Goal: Task Accomplishment & Management: Use online tool/utility

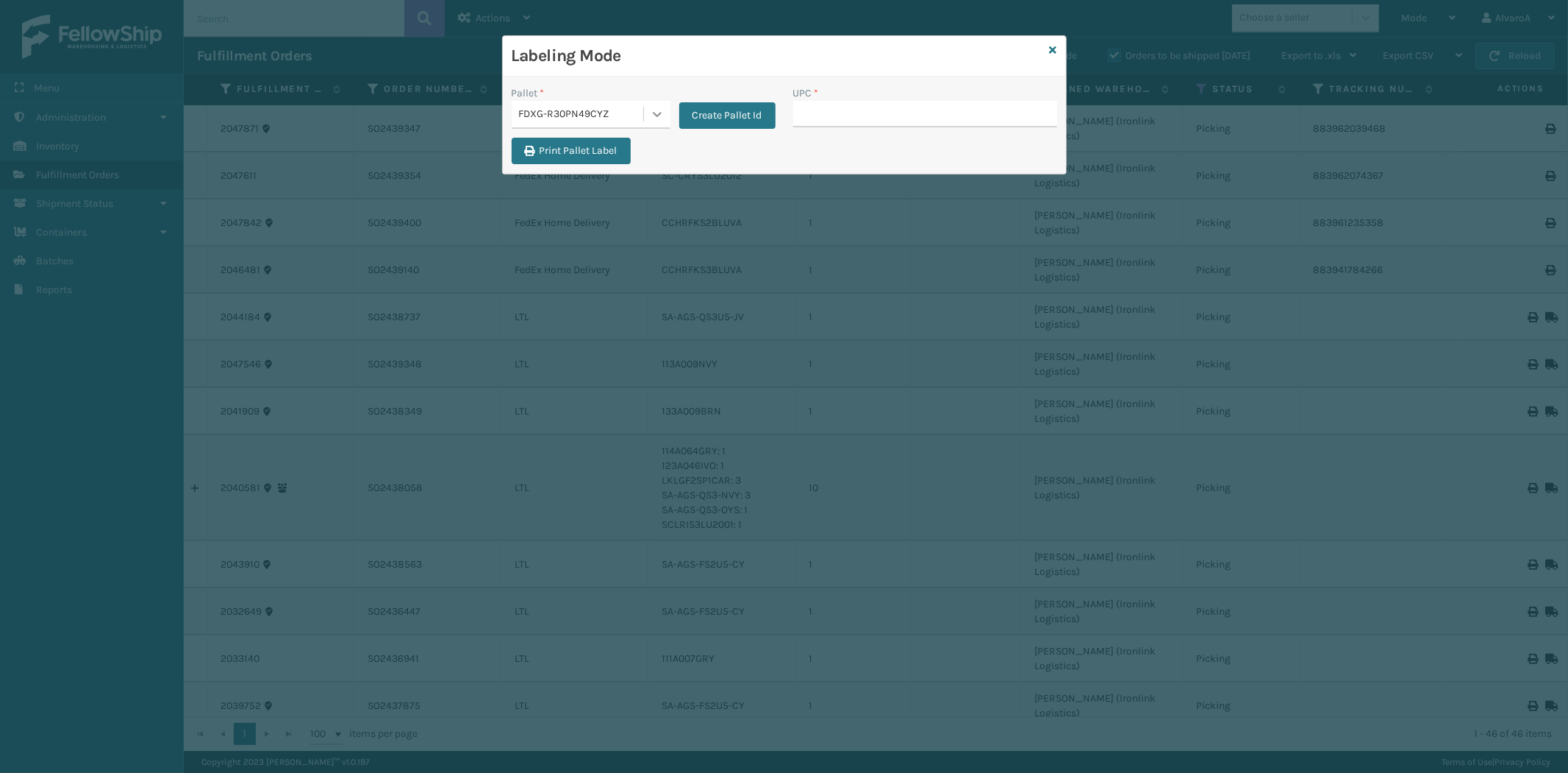
click at [658, 115] on icon at bounding box center [657, 114] width 9 height 5
click at [716, 122] on button "Create Pallet Id" at bounding box center [728, 115] width 97 height 27
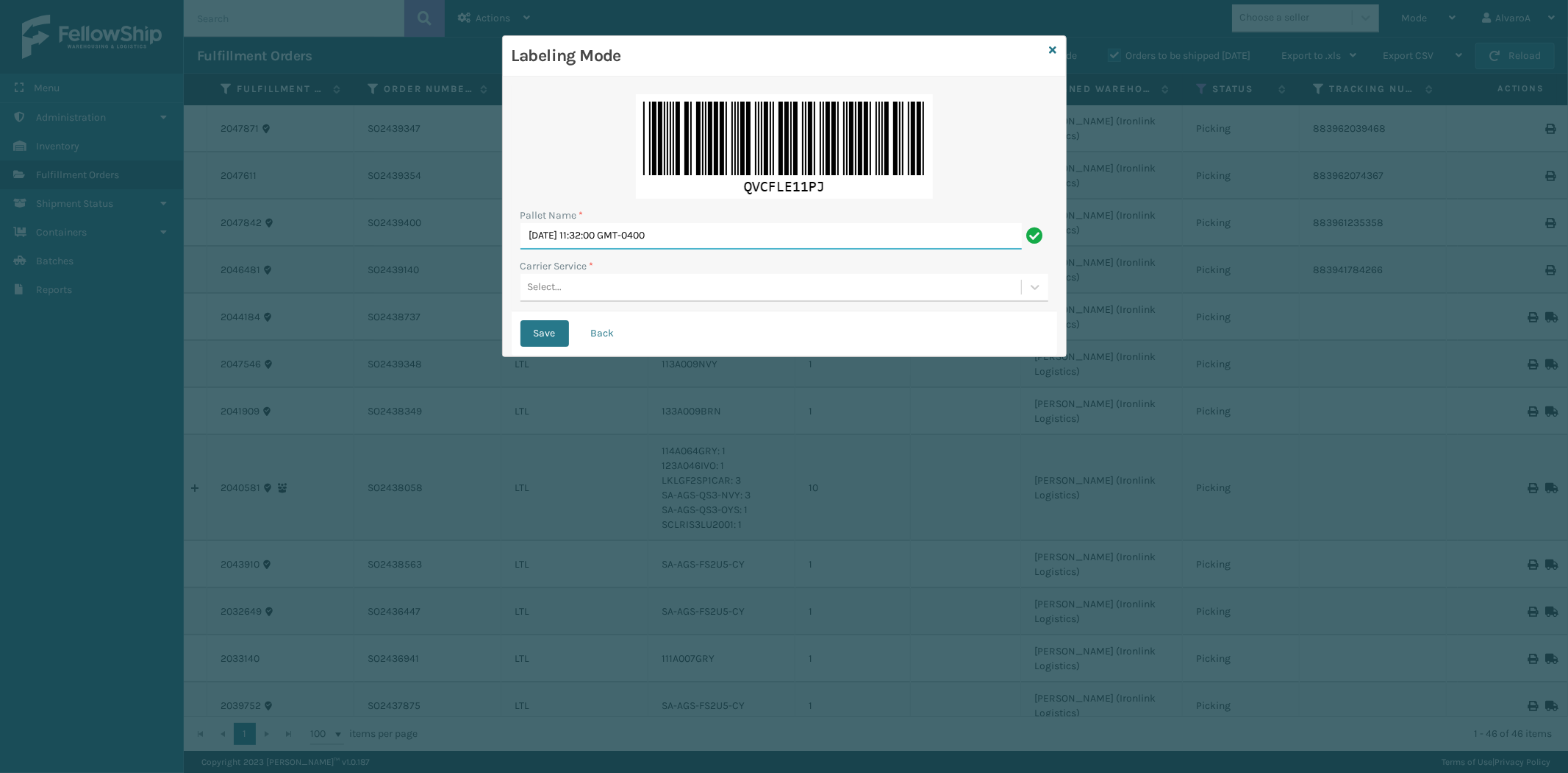
drag, startPoint x: 718, startPoint y: 230, endPoint x: 168, endPoint y: 262, distance: 550.9
click at [173, 262] on div "Labeling Mode Pallet Name * [DATE] 11:32:00 GMT-0400 Carrier Service * Select..…" at bounding box center [784, 386] width 1568 height 773
type input "LPN 503295#1"
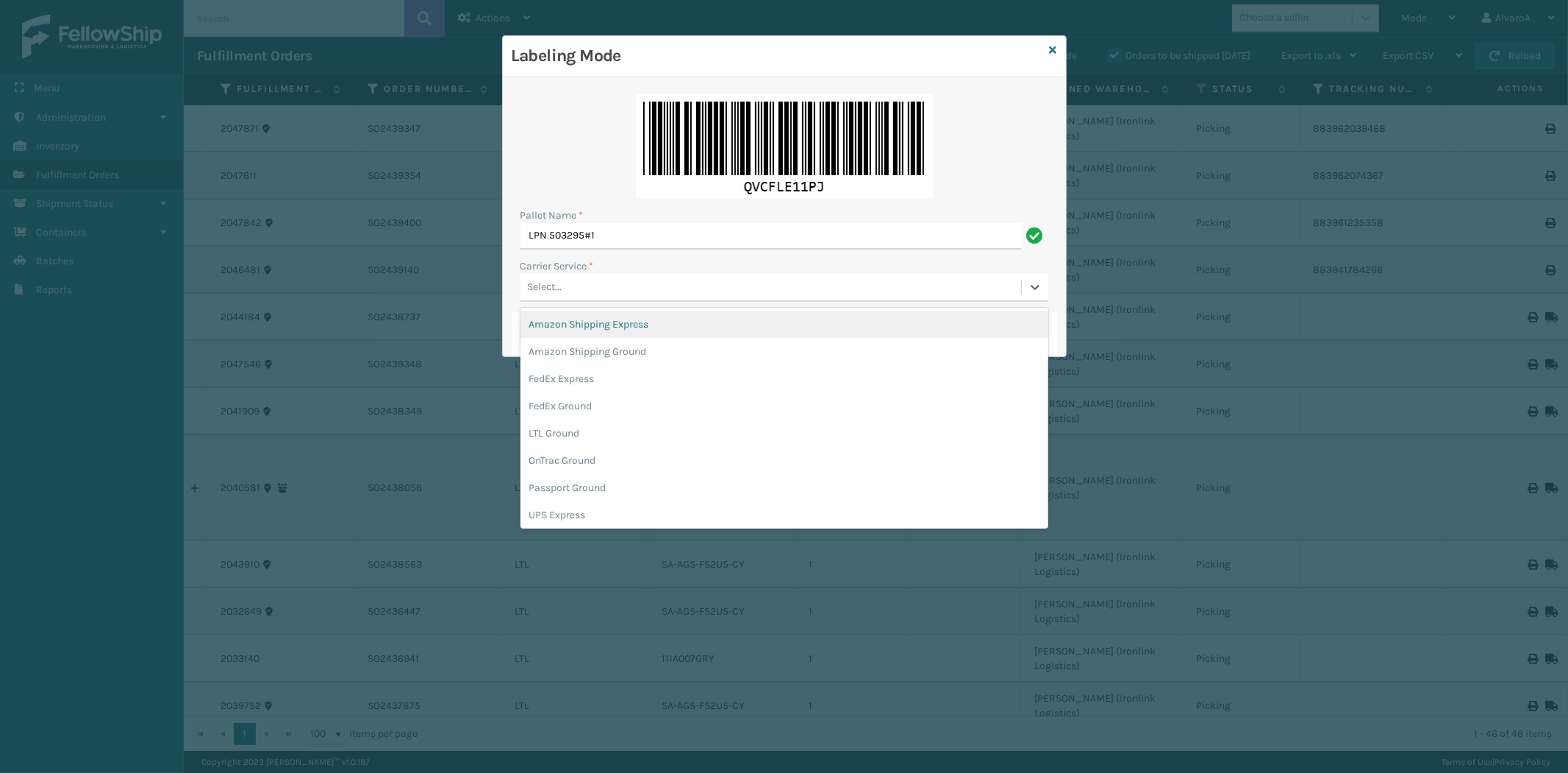
click at [791, 288] on div "Select..." at bounding box center [772, 288] width 501 height 24
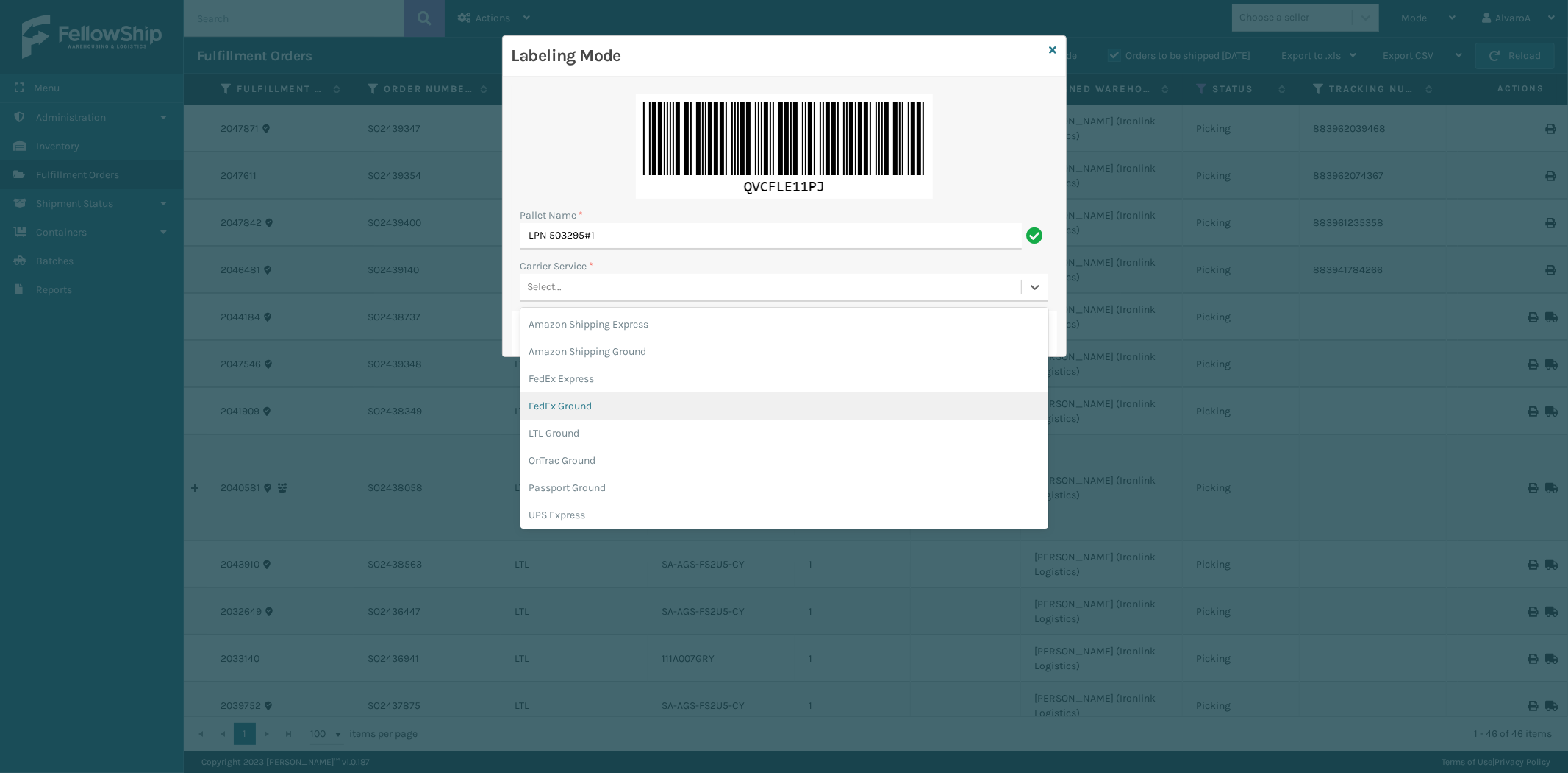
click at [545, 395] on div "FedEx Ground" at bounding box center [784, 405] width 528 height 27
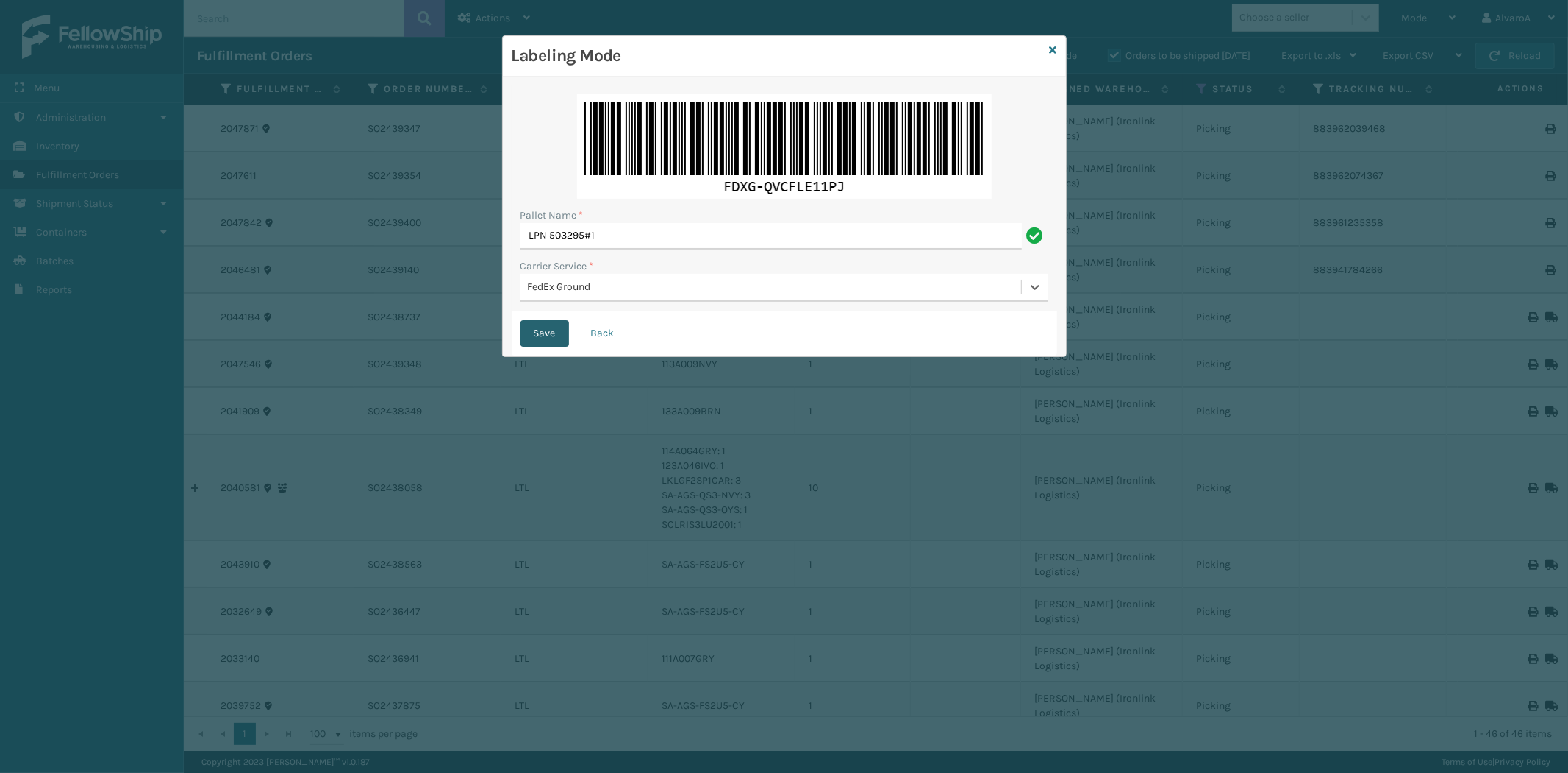
drag, startPoint x: 544, startPoint y: 345, endPoint x: 546, endPoint y: 335, distance: 10.2
click at [544, 344] on button "Save" at bounding box center [545, 333] width 49 height 27
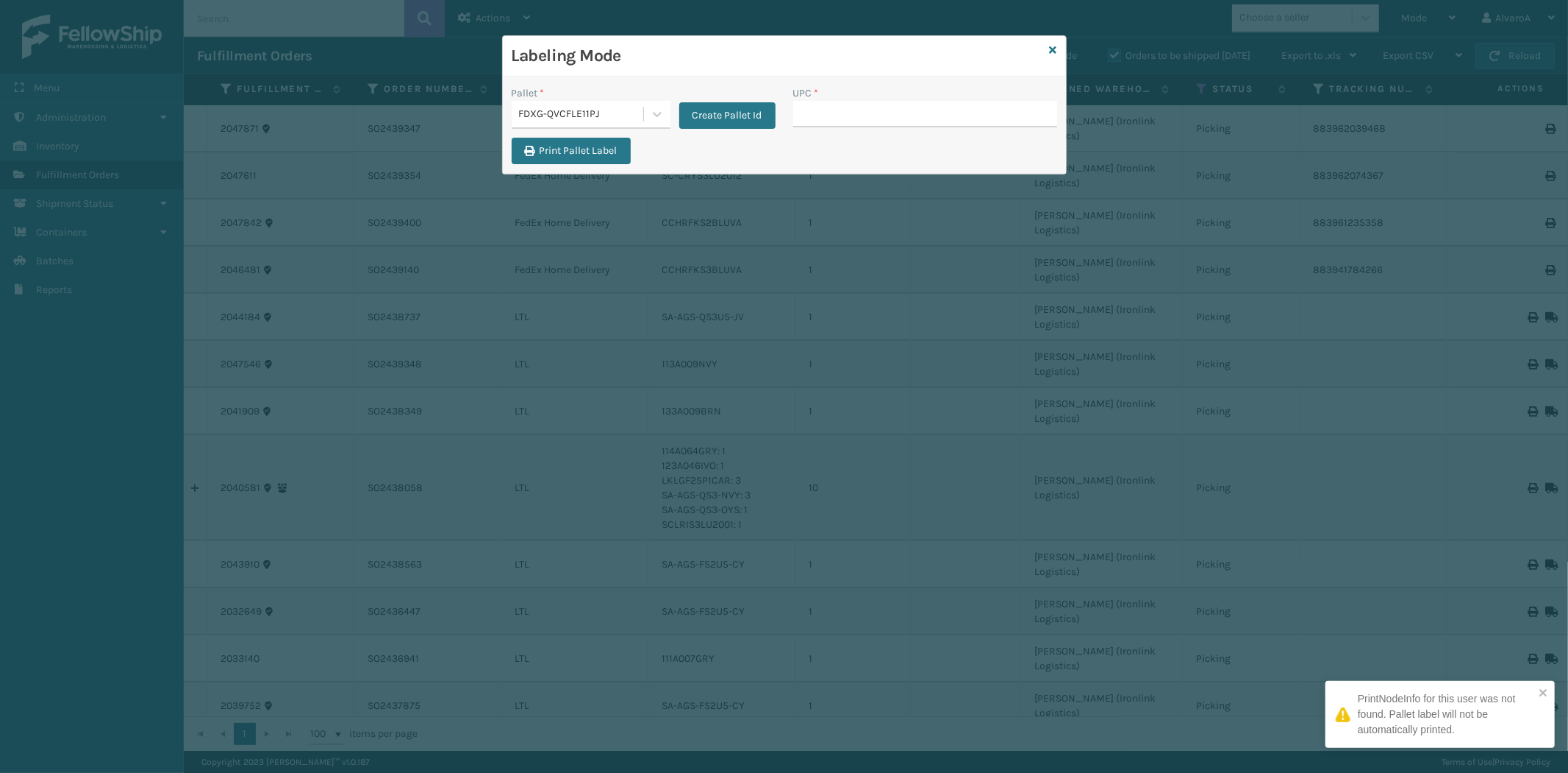
click at [856, 112] on input "UPC *" at bounding box center [925, 114] width 263 height 27
type input "X"
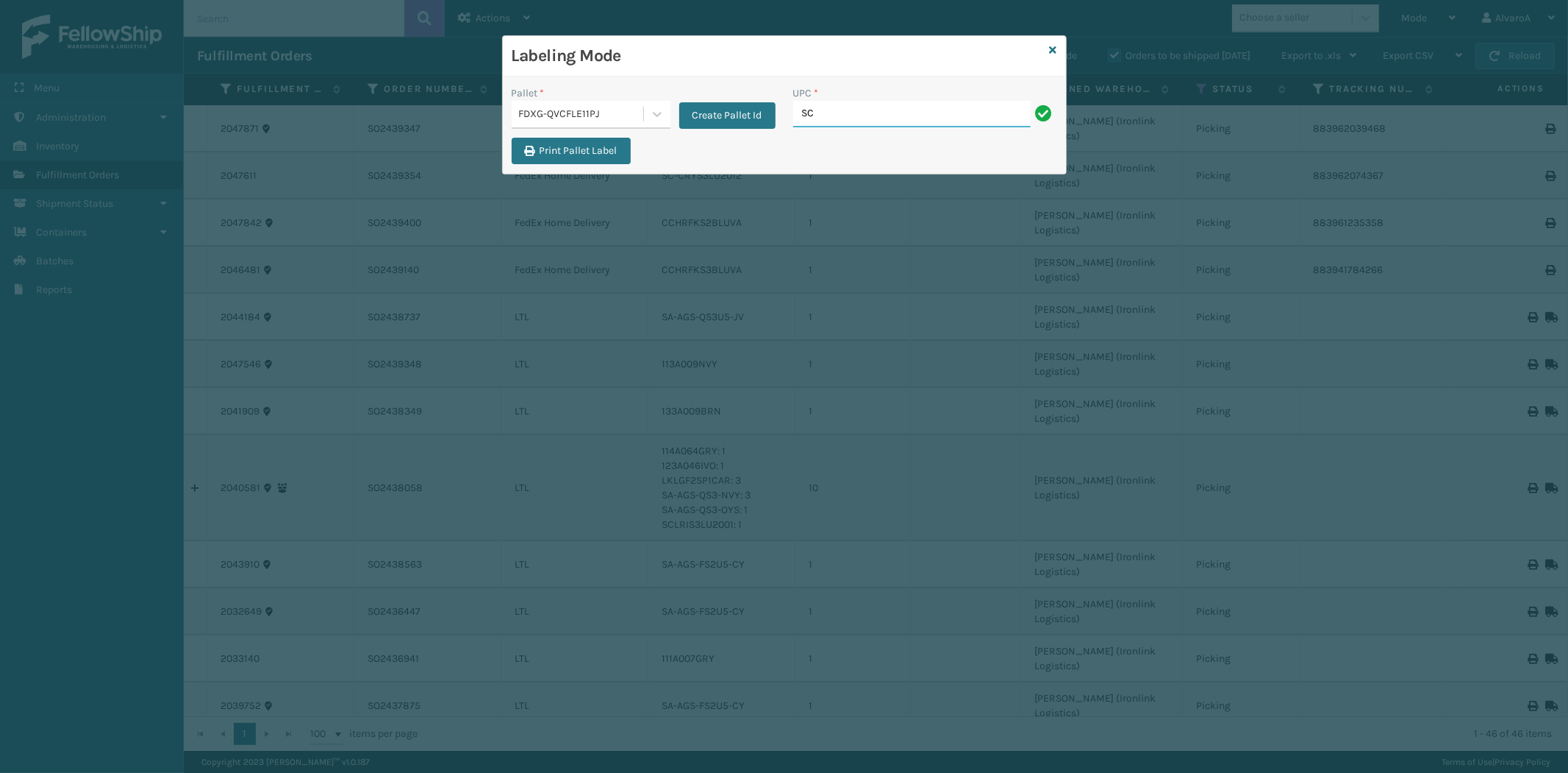
type input "SC-CRYS3LU2012"
type input "CCHRFKS1M26BRRA"
click at [1055, 46] on icon at bounding box center [1053, 50] width 7 height 10
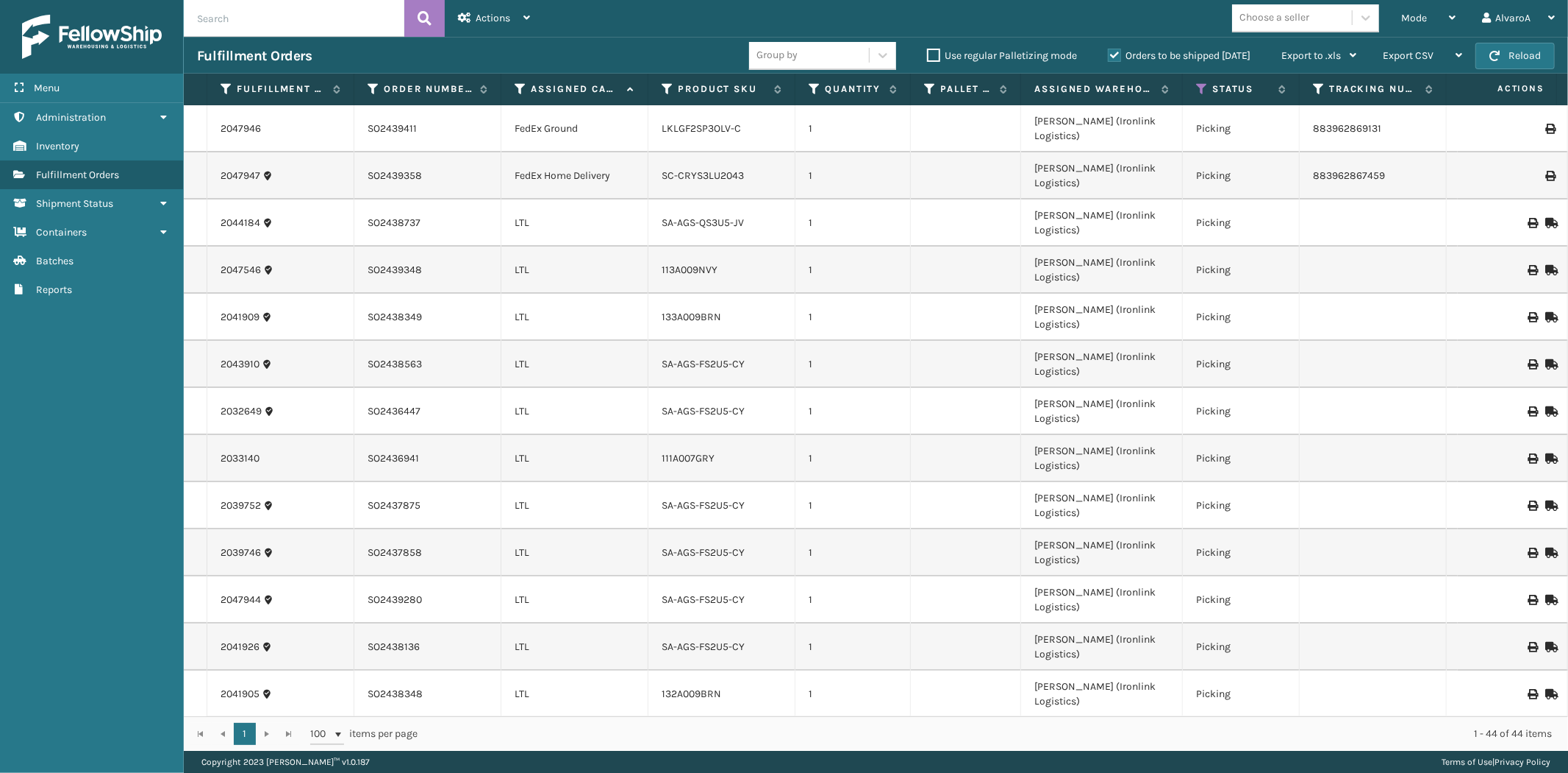
click at [1115, 59] on label "Orders to be shipped [DATE]" at bounding box center [1179, 55] width 143 height 13
click at [1109, 57] on input "Orders to be shipped [DATE]" at bounding box center [1108, 52] width 1 height 10
click at [1199, 91] on icon at bounding box center [1203, 89] width 12 height 13
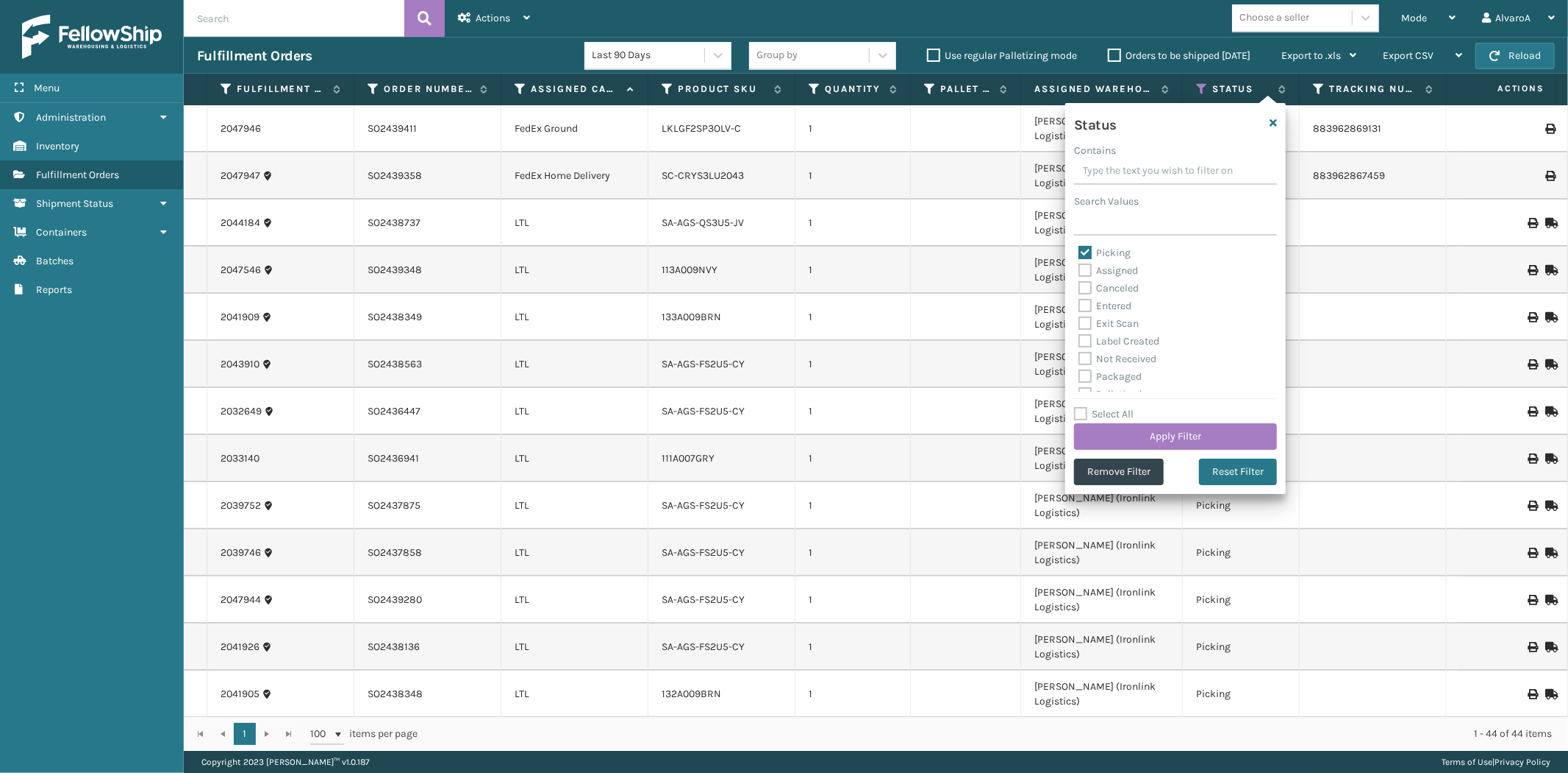
click at [1123, 249] on label "Picking" at bounding box center [1105, 253] width 52 height 13
click at [1079, 249] on input "Picking" at bounding box center [1079, 250] width 1 height 10
checkbox input "false"
drag, startPoint x: 1120, startPoint y: 313, endPoint x: 1113, endPoint y: 330, distance: 18.4
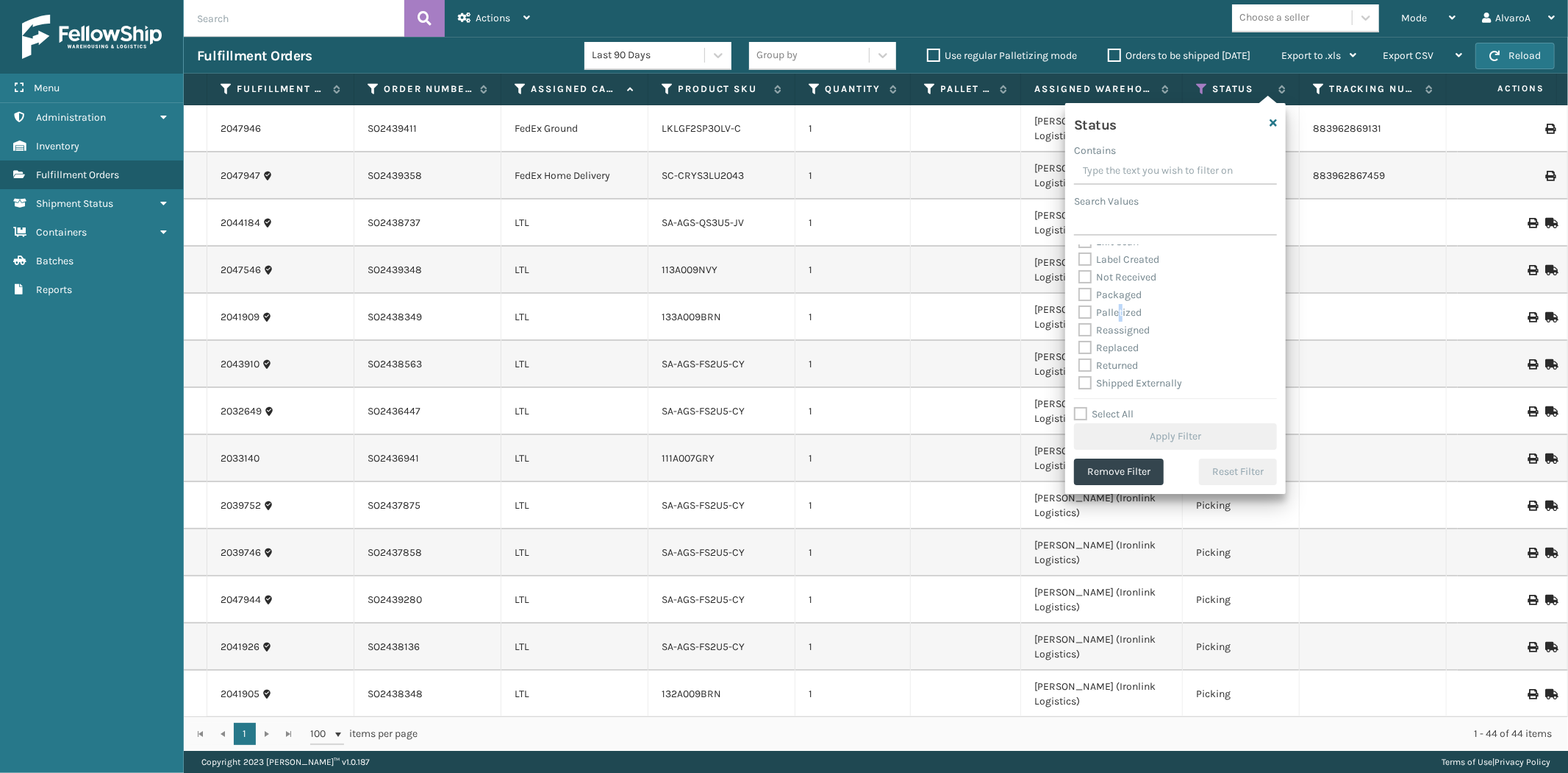
click at [1121, 315] on label "Palletized" at bounding box center [1110, 312] width 63 height 13
click at [1082, 307] on div "Palletized" at bounding box center [1176, 313] width 194 height 18
click at [1082, 310] on label "Palletized" at bounding box center [1110, 312] width 63 height 13
click at [1079, 310] on input "Palletized" at bounding box center [1079, 309] width 1 height 10
checkbox input "true"
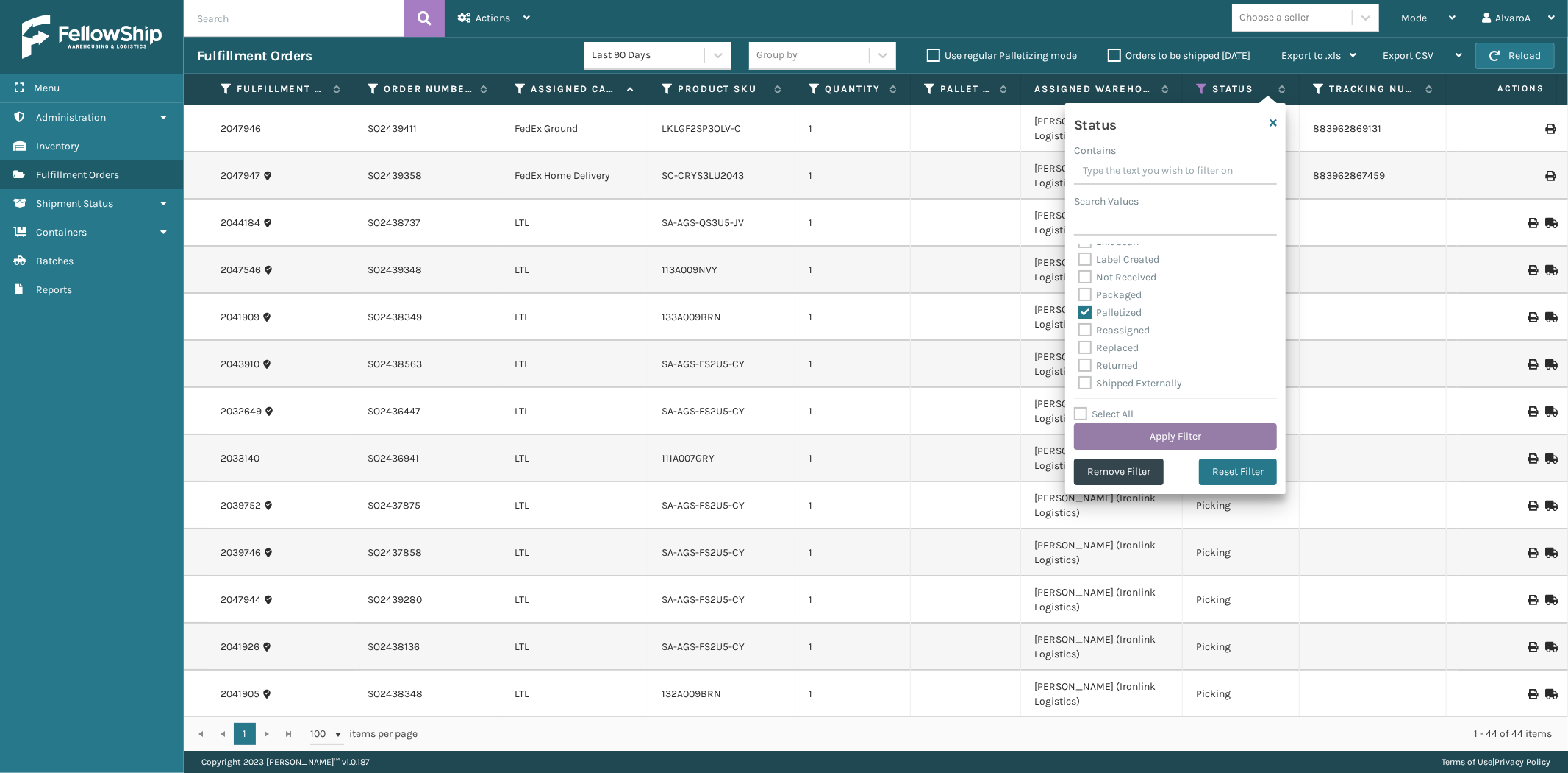
click at [1104, 437] on button "Apply Filter" at bounding box center [1175, 436] width 203 height 27
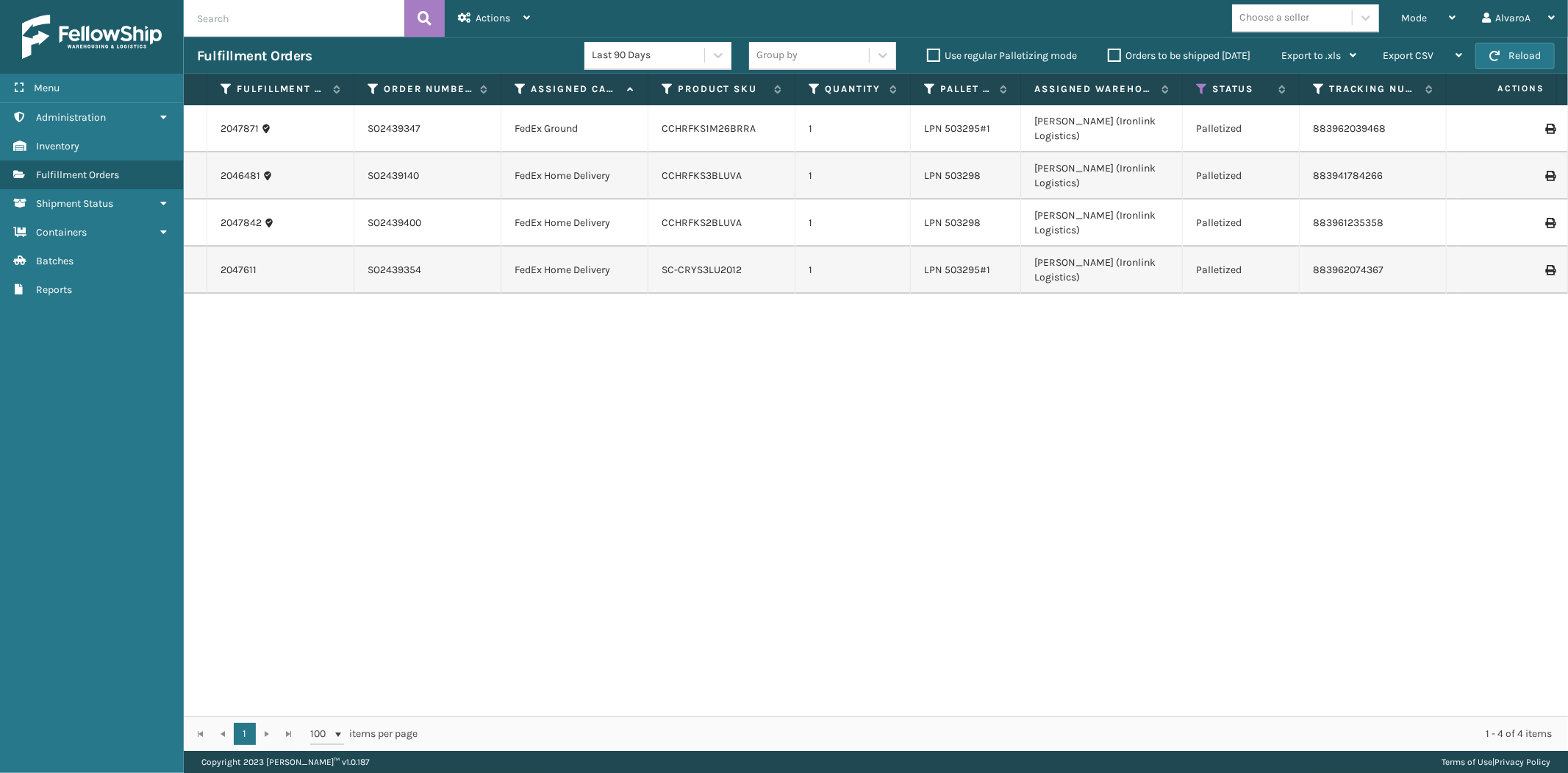
click at [1546, 265] on icon at bounding box center [1550, 270] width 9 height 10
click at [1546, 124] on icon at bounding box center [1550, 129] width 9 height 10
click at [1417, 24] on div "Mode" at bounding box center [1428, 18] width 55 height 37
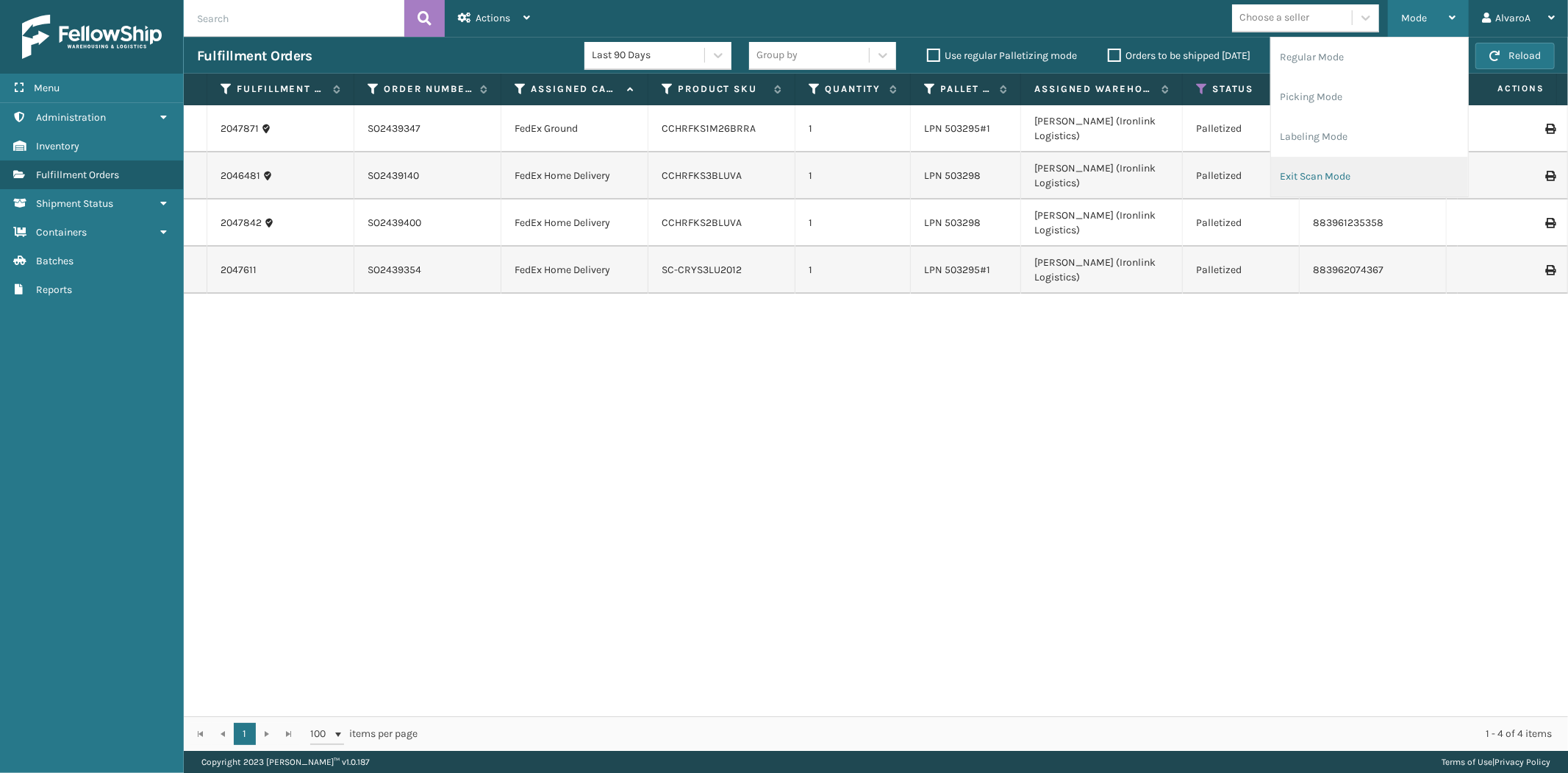
click at [1299, 165] on li "Exit Scan Mode" at bounding box center [1369, 177] width 197 height 40
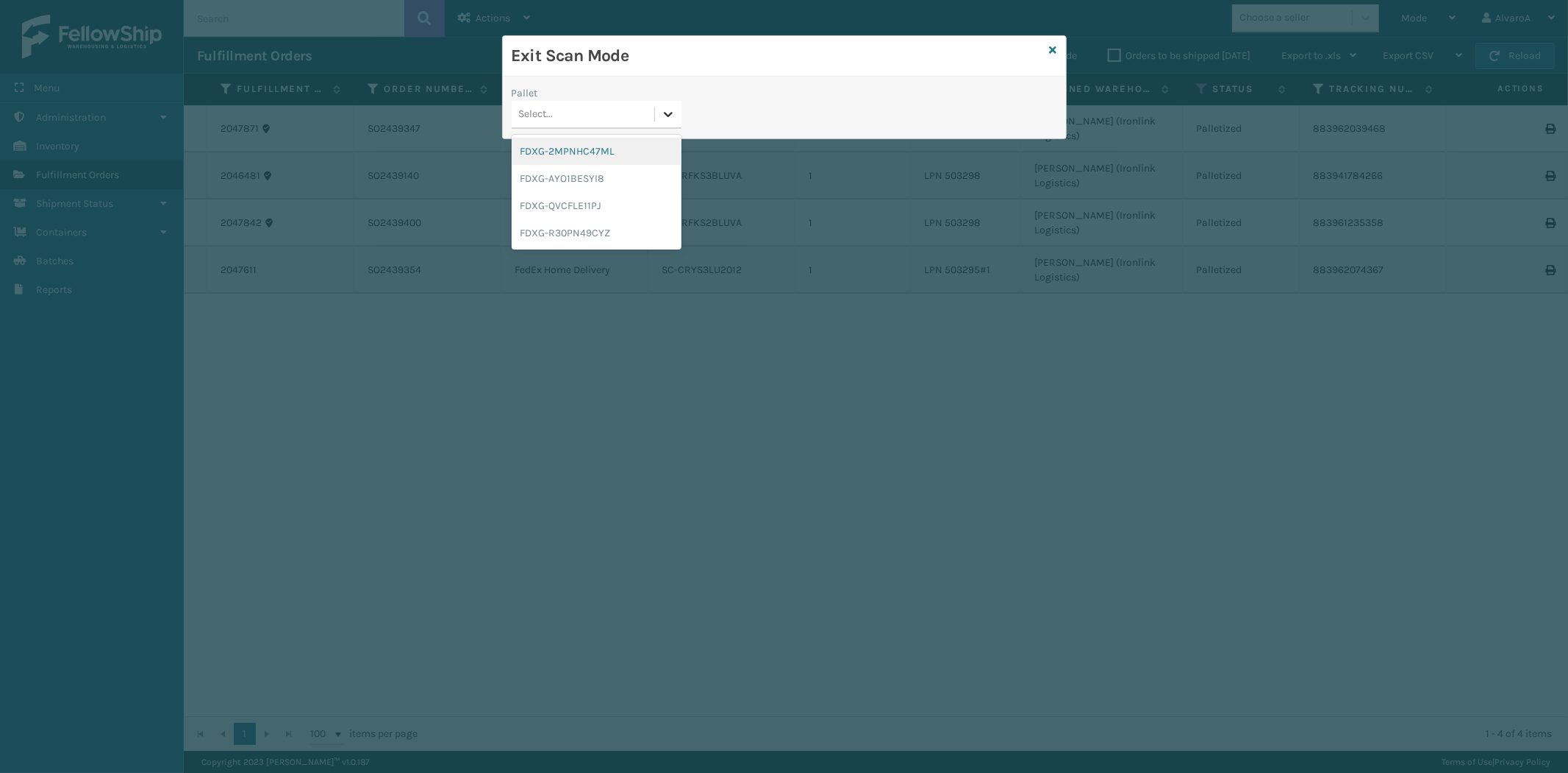
click at [669, 121] on icon at bounding box center [668, 114] width 15 height 15
click at [612, 202] on div "FDXG-QVCFLE11PJ" at bounding box center [597, 205] width 170 height 27
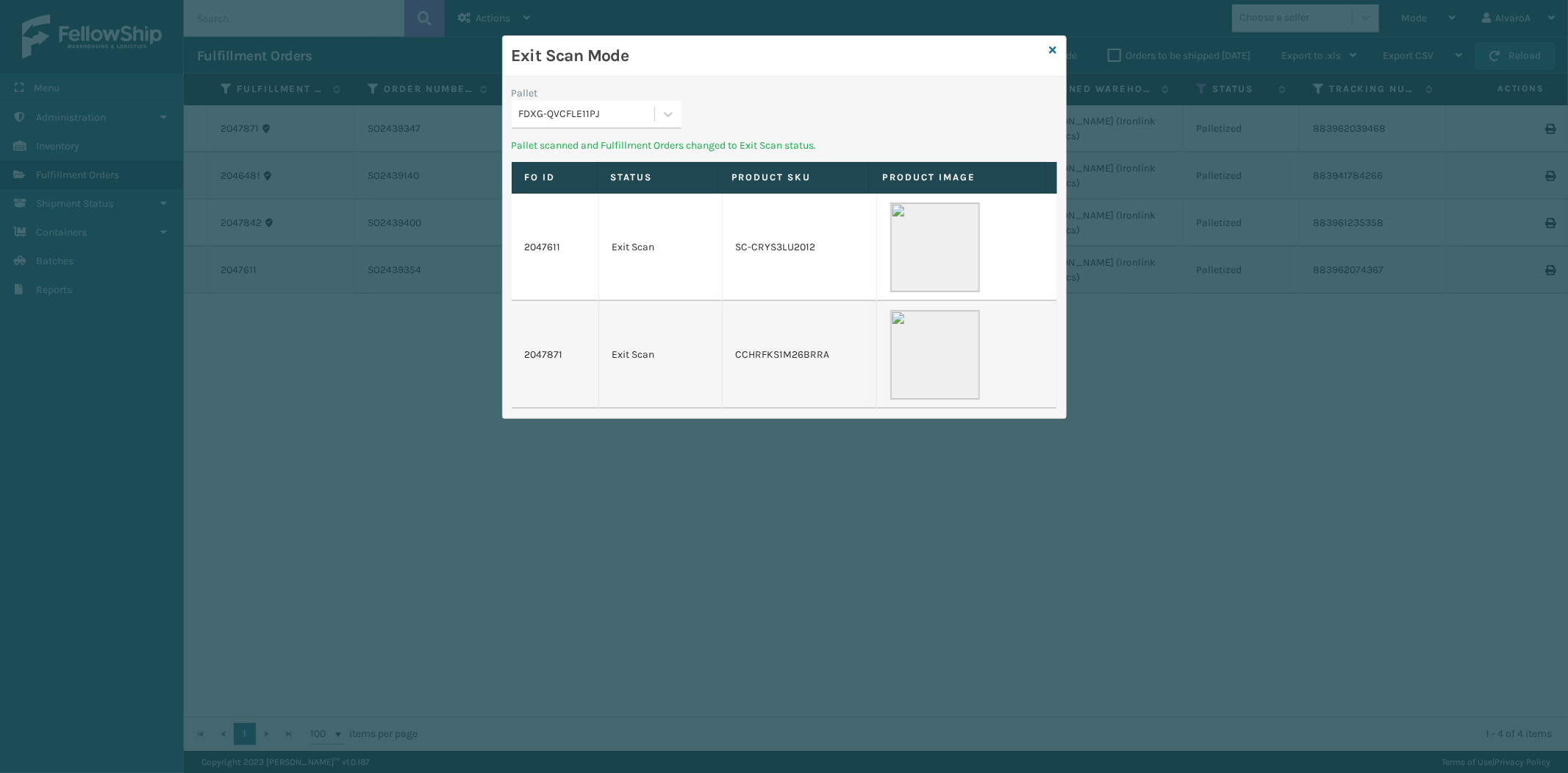
click at [651, 101] on div "FDXG-QVCFLE11PJ" at bounding box center [597, 115] width 170 height 28
click at [569, 214] on div "FDXG-R30PN49CYZ" at bounding box center [597, 205] width 170 height 27
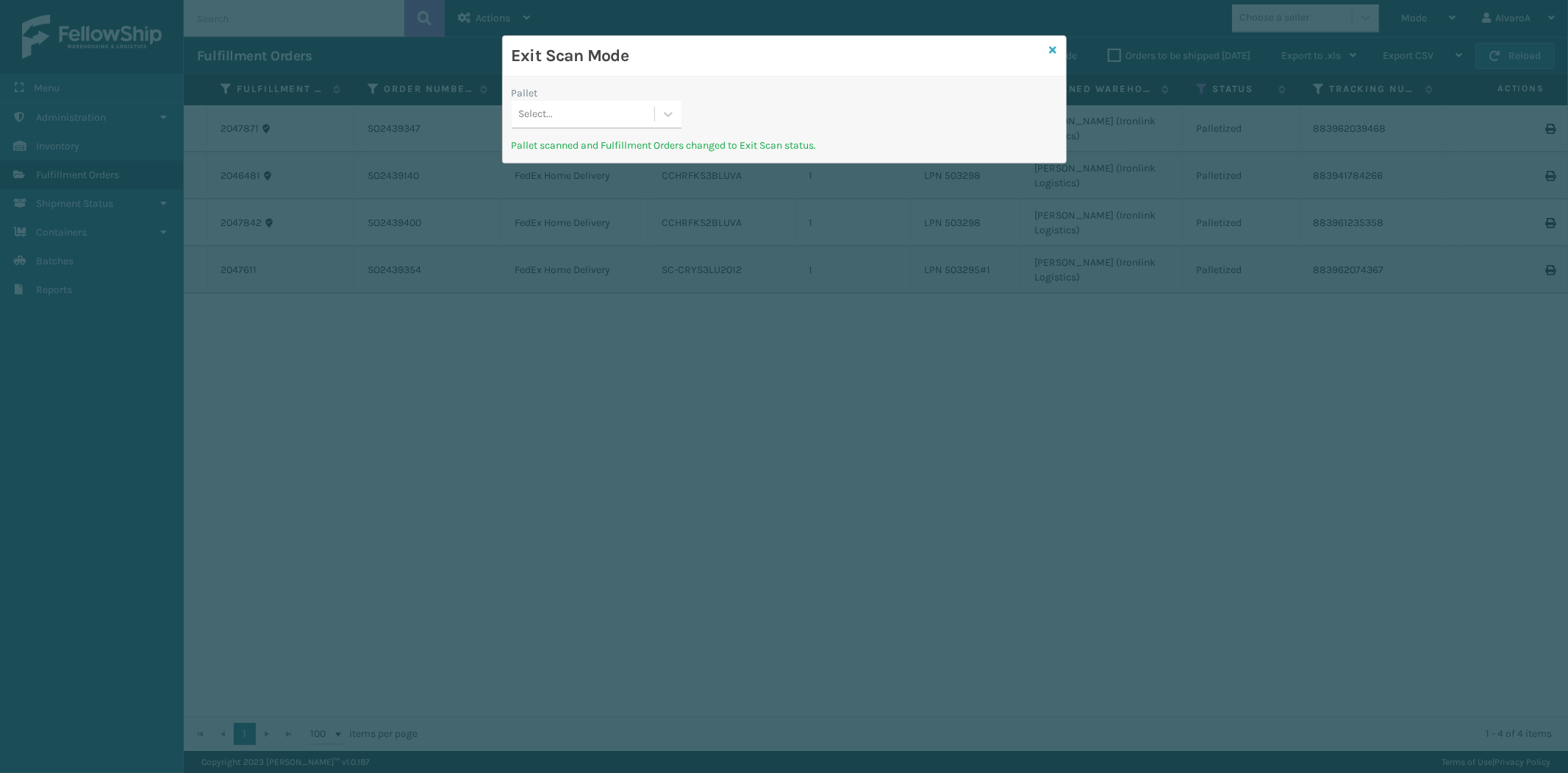
click at [1053, 49] on icon at bounding box center [1053, 50] width 7 height 10
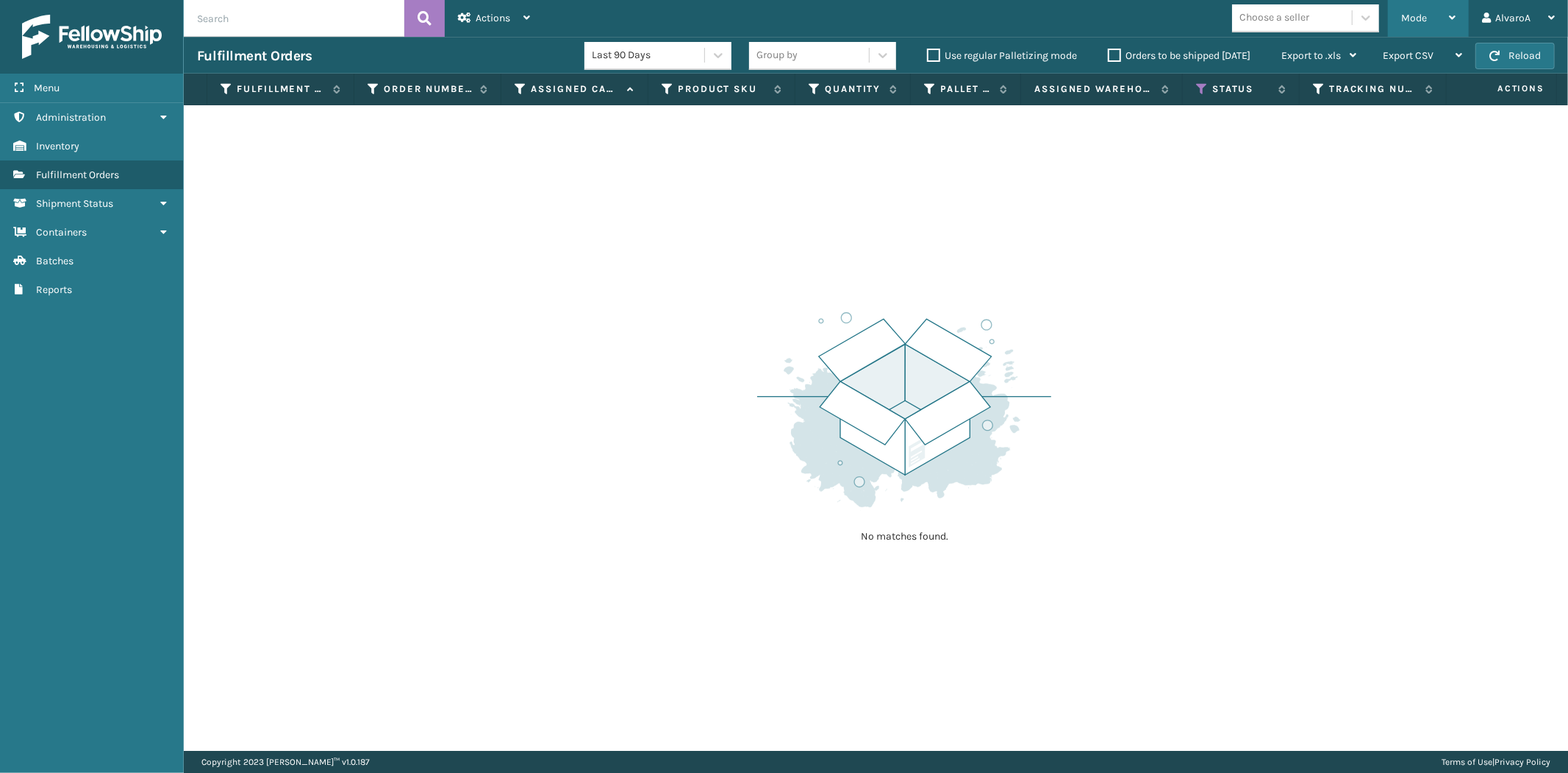
click at [1389, 28] on div "Mode Regular Mode Picking Mode Labeling Mode Exit Scan Mode" at bounding box center [1428, 18] width 81 height 37
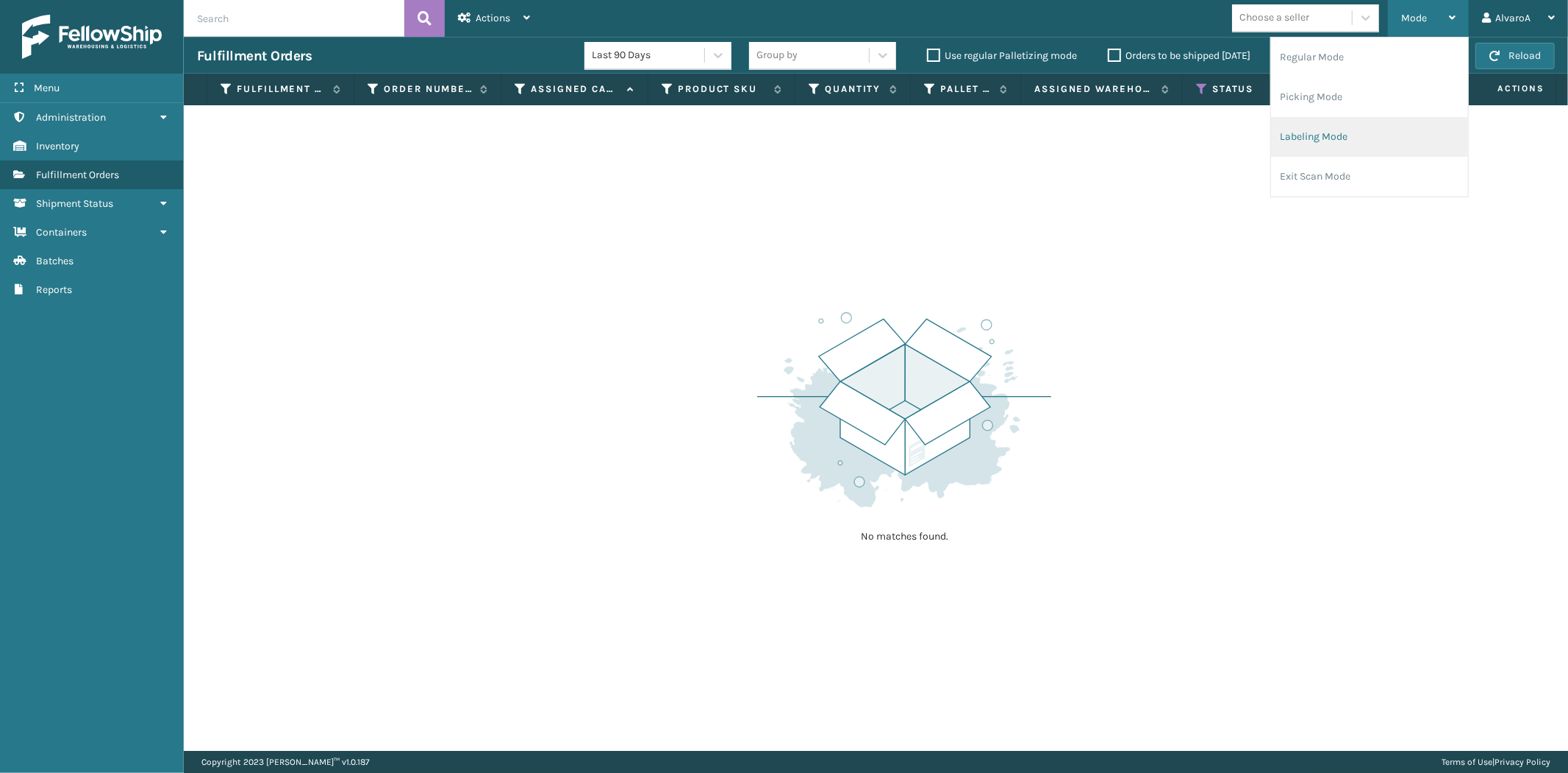
click at [1341, 150] on li "Labeling Mode" at bounding box center [1369, 137] width 197 height 40
